Goal: Find contact information: Find contact information

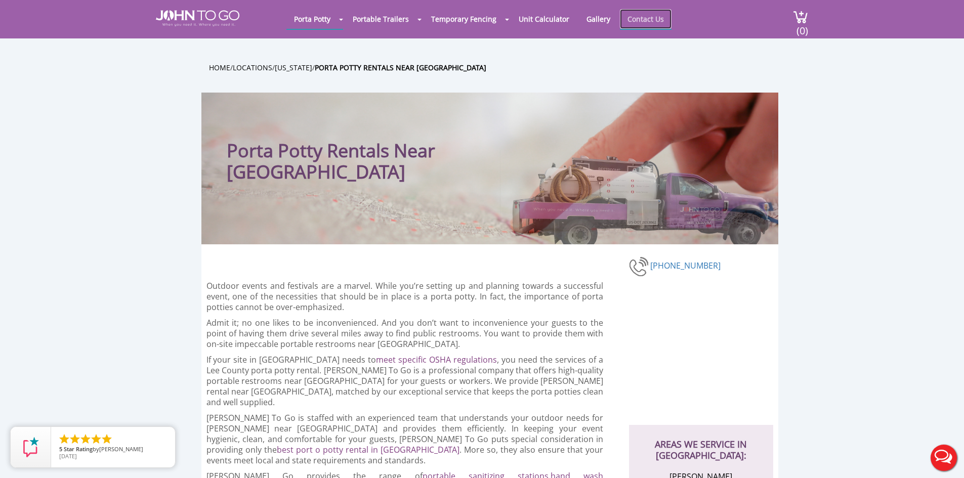
click at [636, 15] on link "Contact Us" at bounding box center [646, 19] width 52 height 20
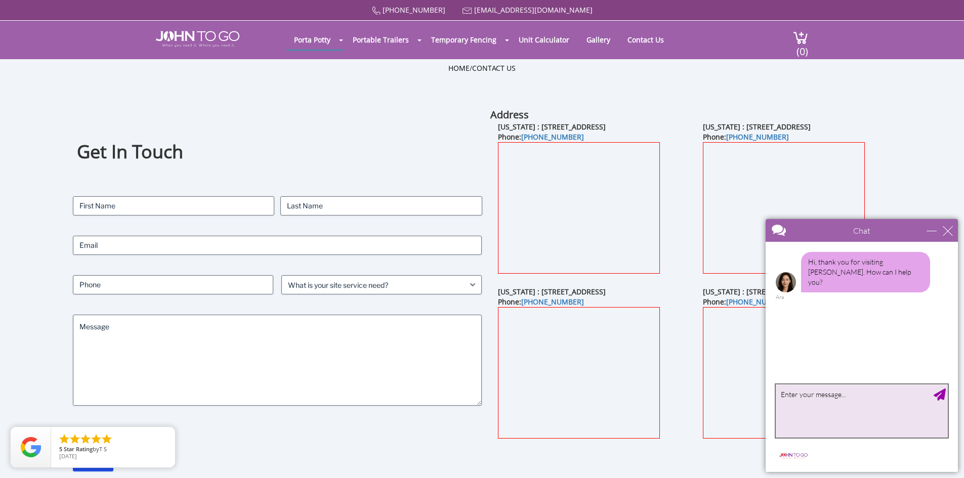
click at [835, 406] on textarea "type your message" at bounding box center [862, 411] width 172 height 53
type textarea "do you have a phone number?"
